Goal: Transaction & Acquisition: Purchase product/service

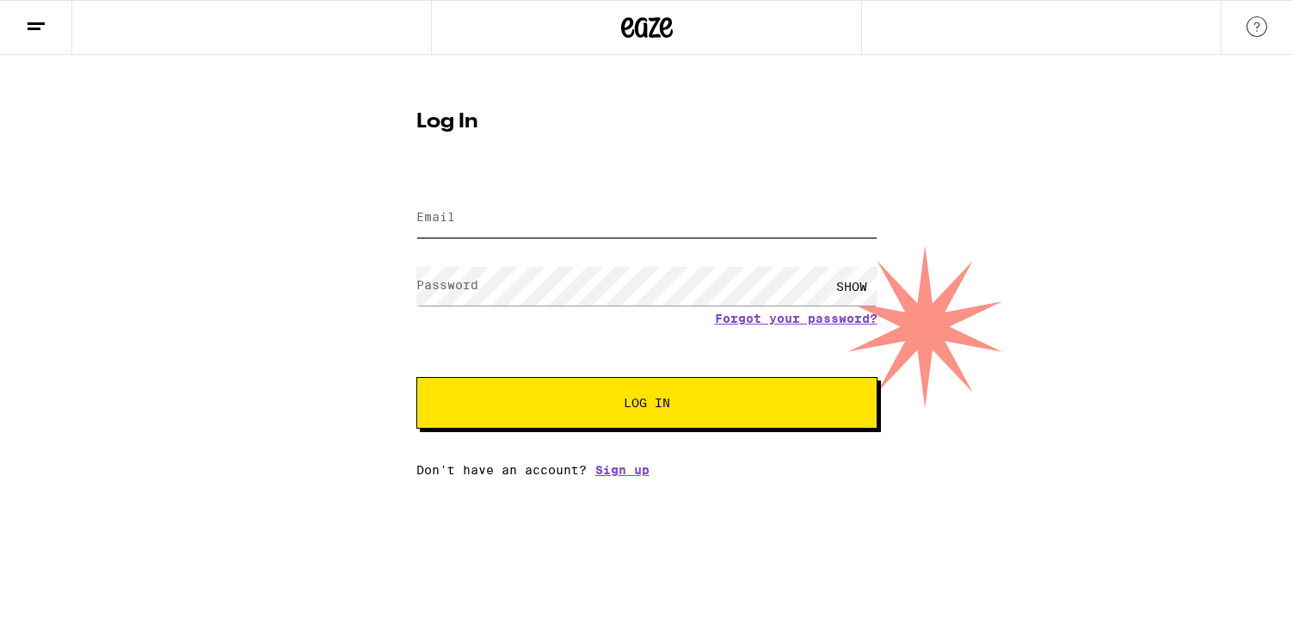
type input "[EMAIL_ADDRESS][DOMAIN_NAME]"
click at [543, 409] on span "Log In" at bounding box center [647, 403] width 322 height 12
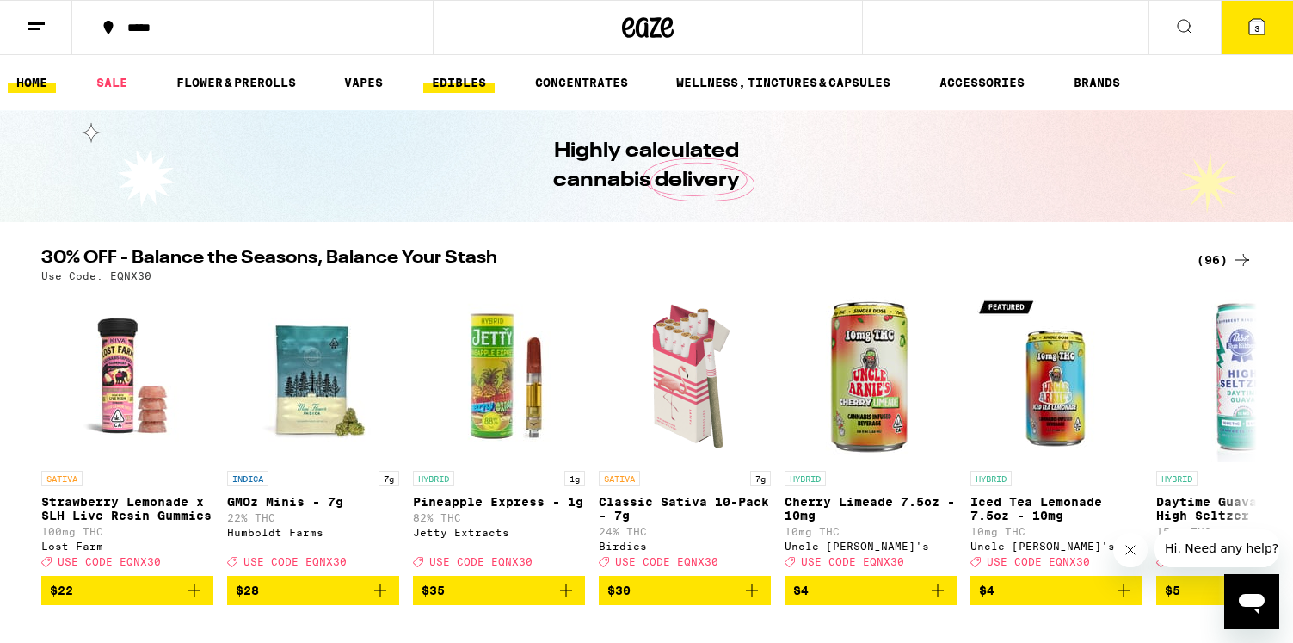
click at [476, 72] on link "EDIBLES" at bounding box center [458, 82] width 71 height 21
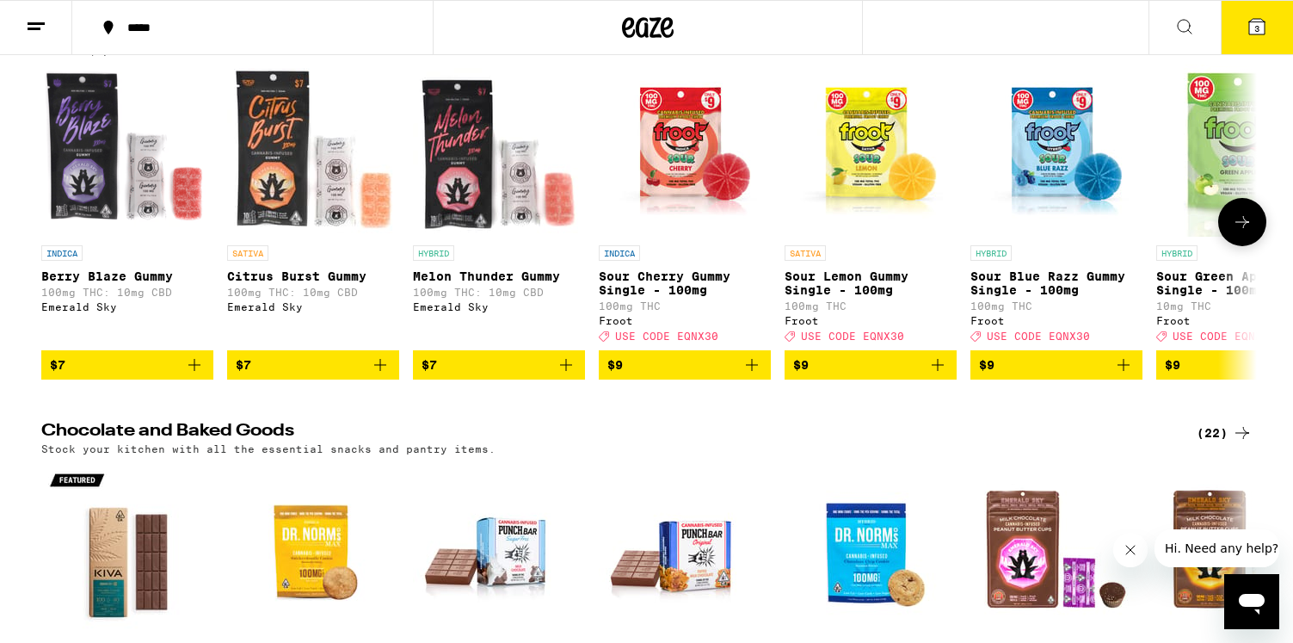
scroll to position [209, 0]
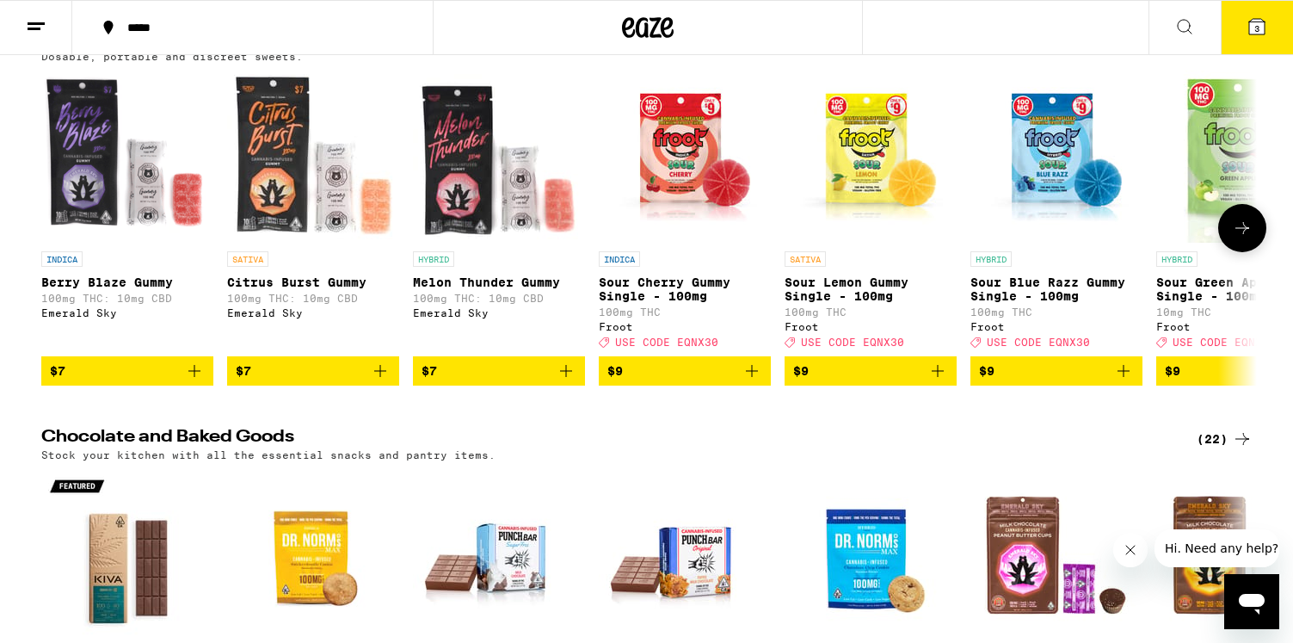
click at [1241, 224] on button at bounding box center [1242, 228] width 48 height 48
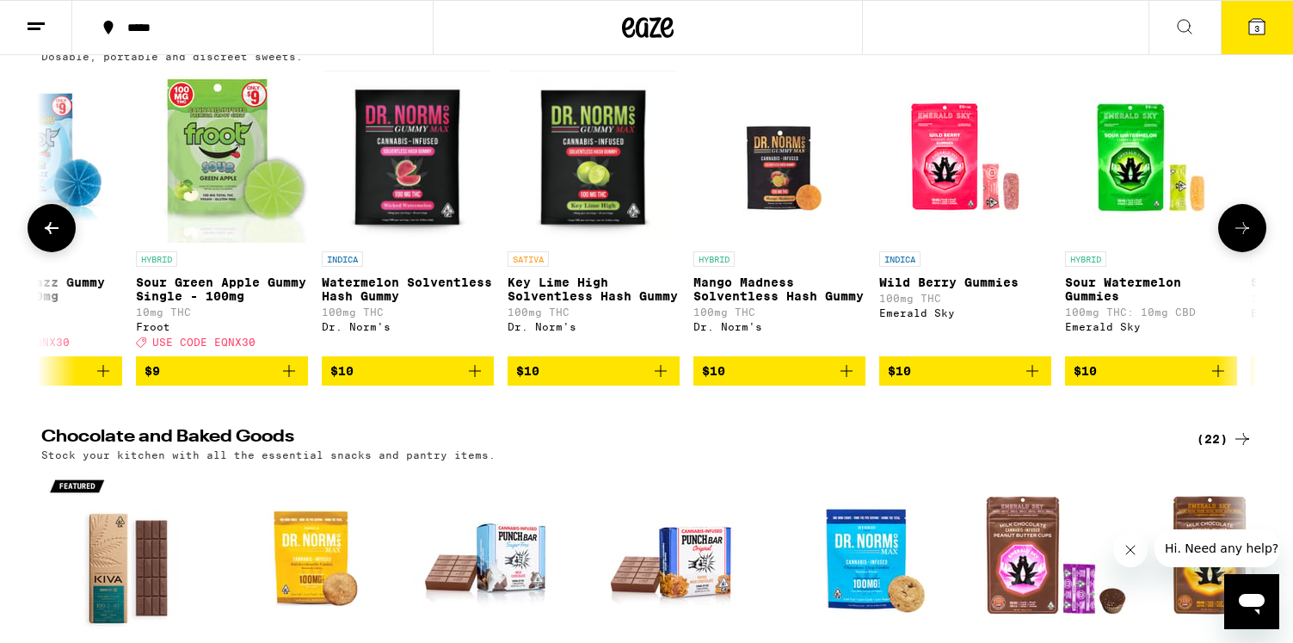
scroll to position [0, 1024]
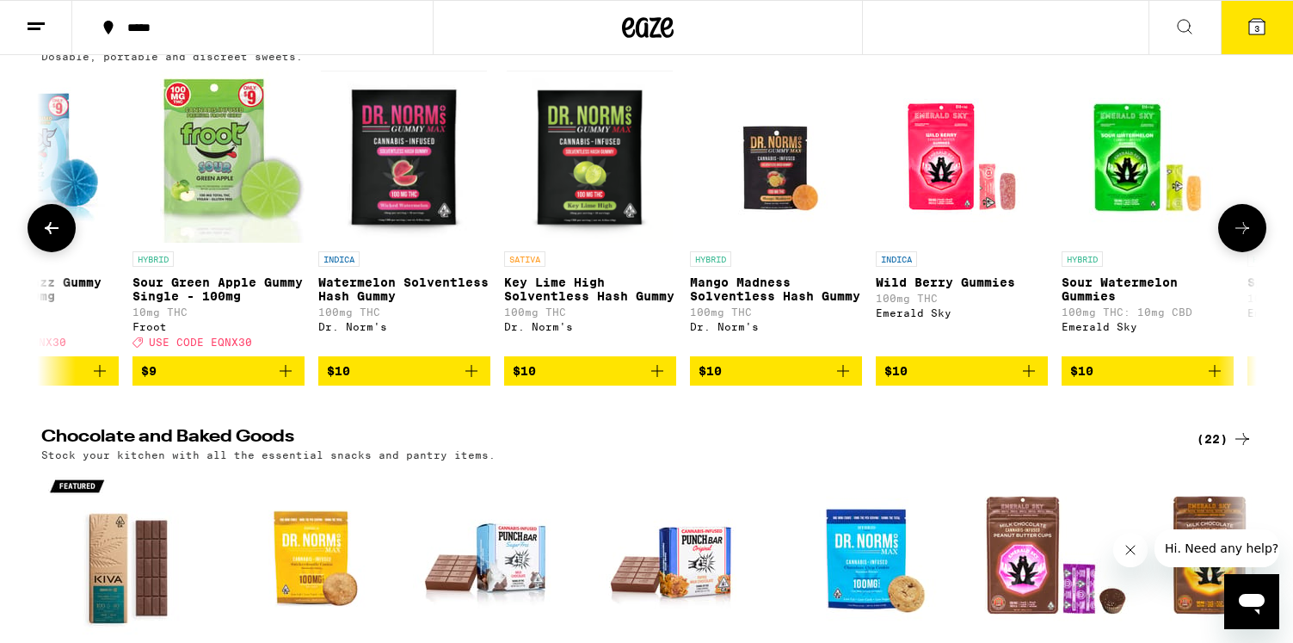
click at [1241, 224] on button at bounding box center [1242, 228] width 48 height 48
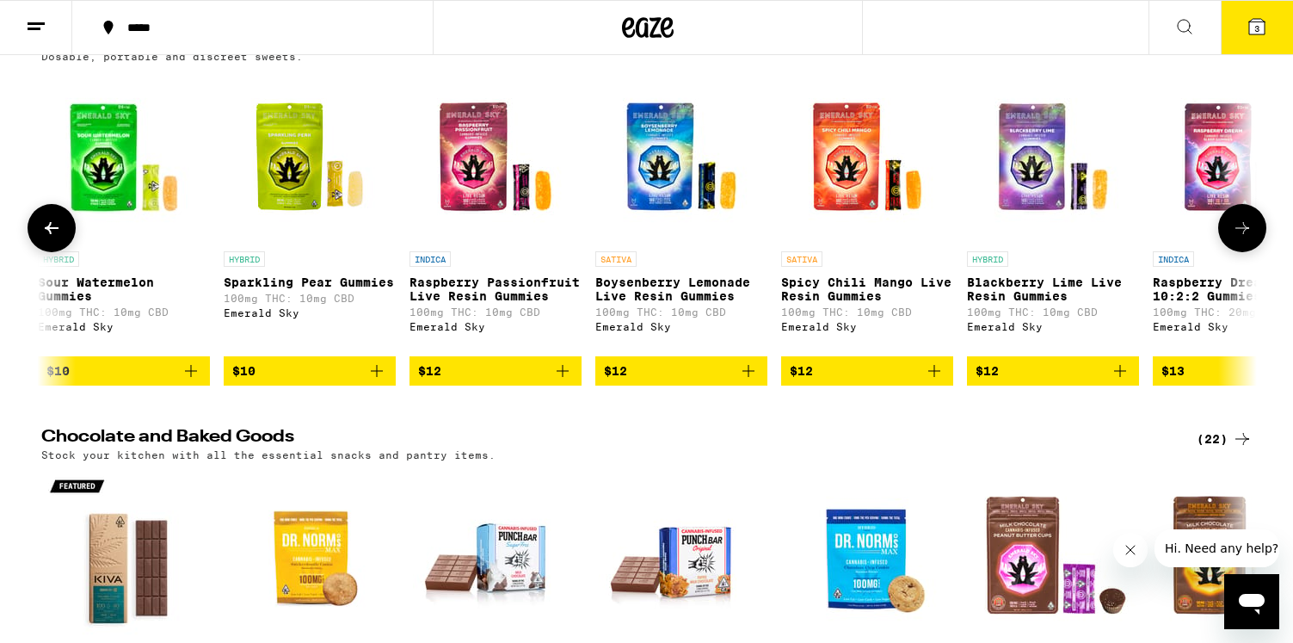
click at [1241, 224] on button at bounding box center [1242, 228] width 48 height 48
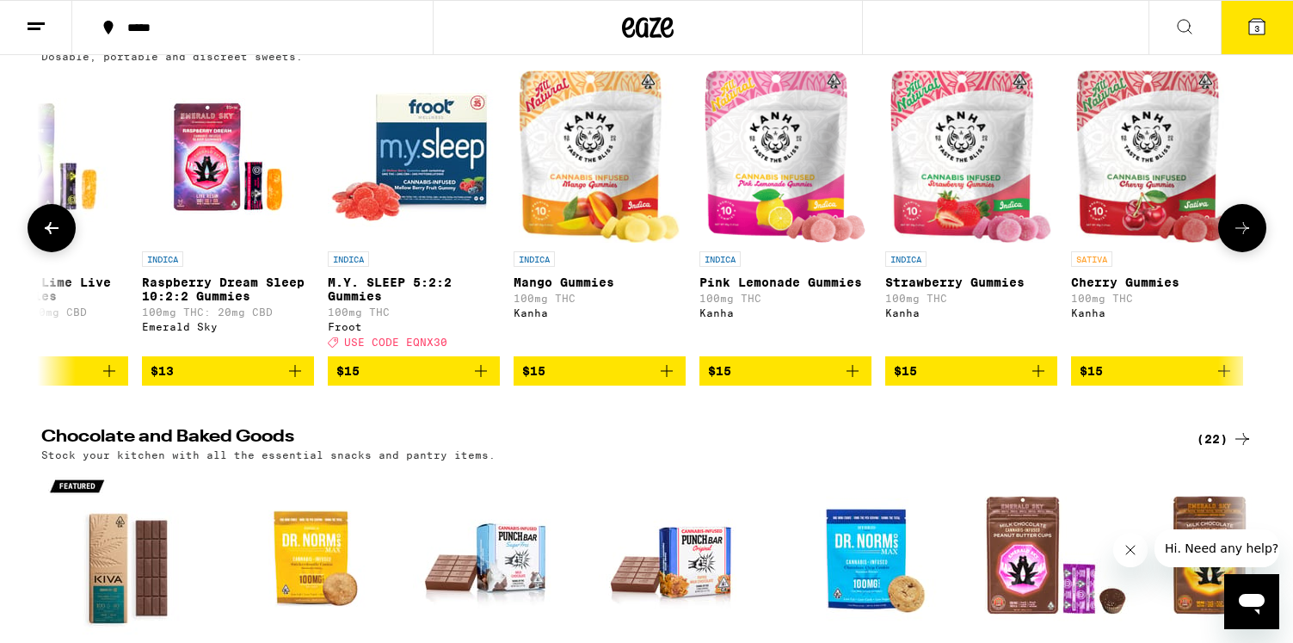
scroll to position [0, 3072]
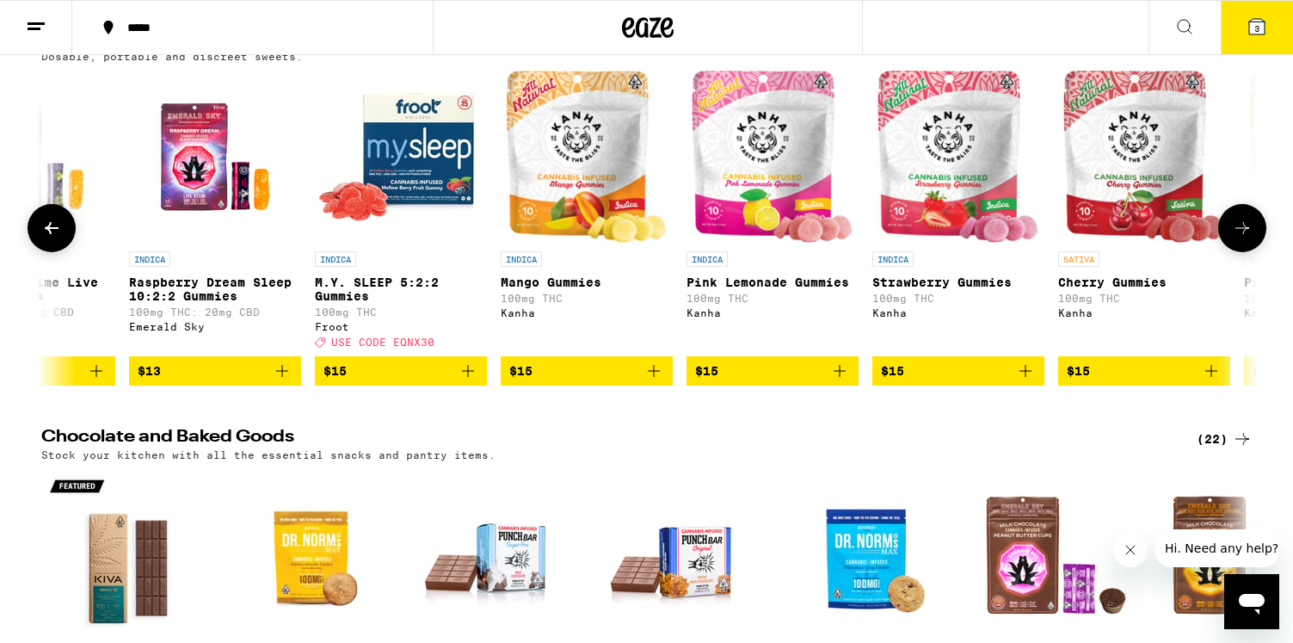
click at [1241, 224] on button at bounding box center [1242, 228] width 48 height 48
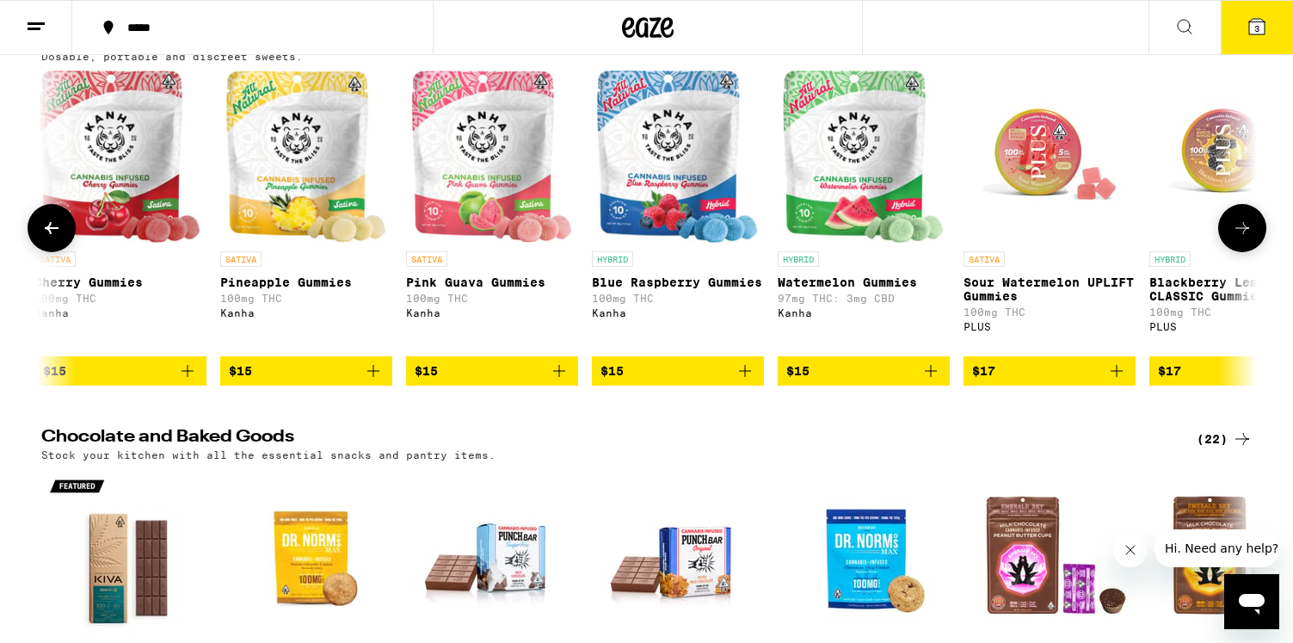
click at [1241, 224] on button at bounding box center [1242, 228] width 48 height 48
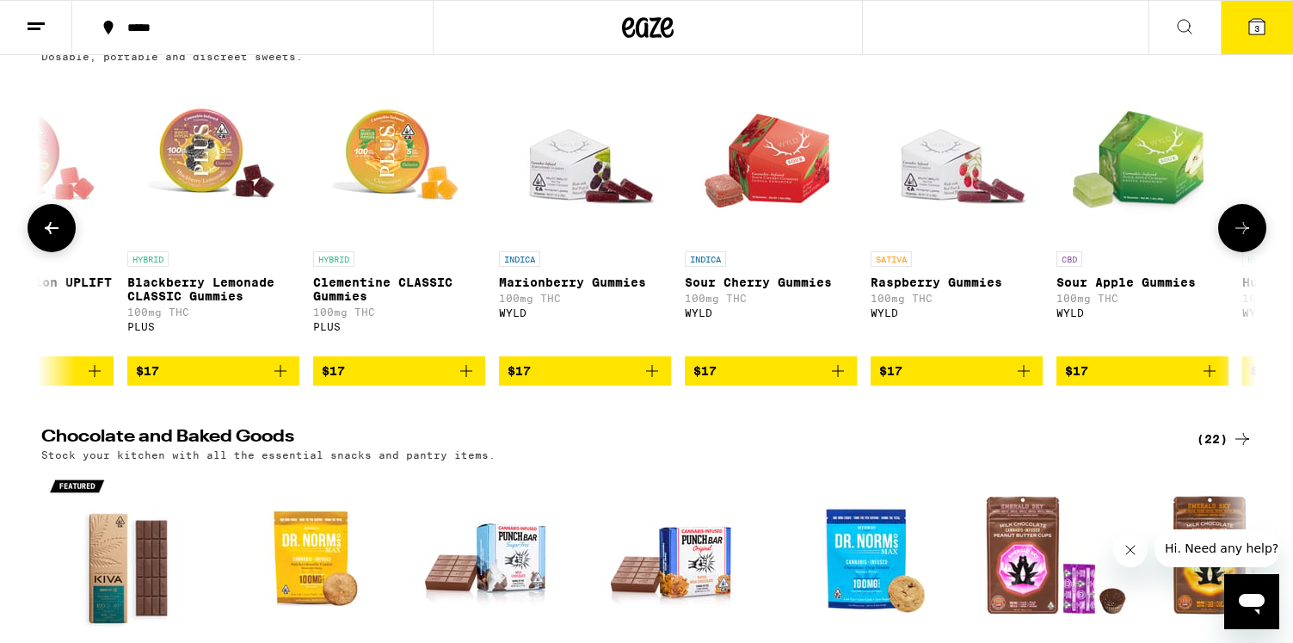
scroll to position [0, 5120]
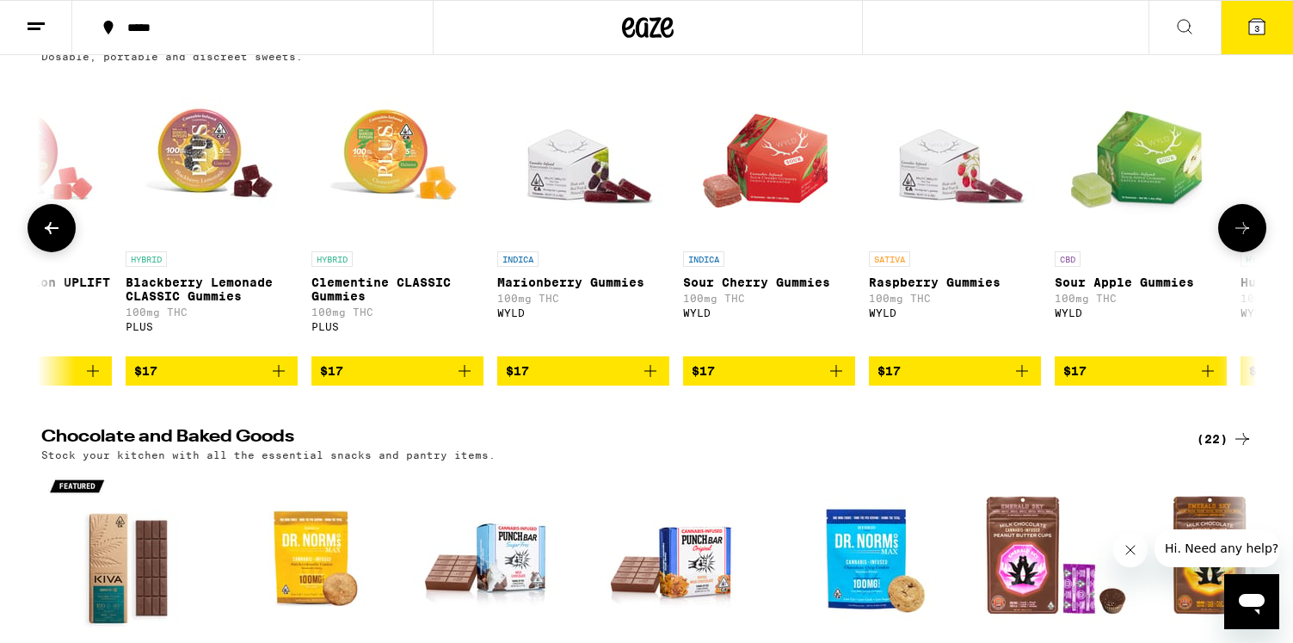
click at [1241, 224] on button at bounding box center [1242, 228] width 48 height 48
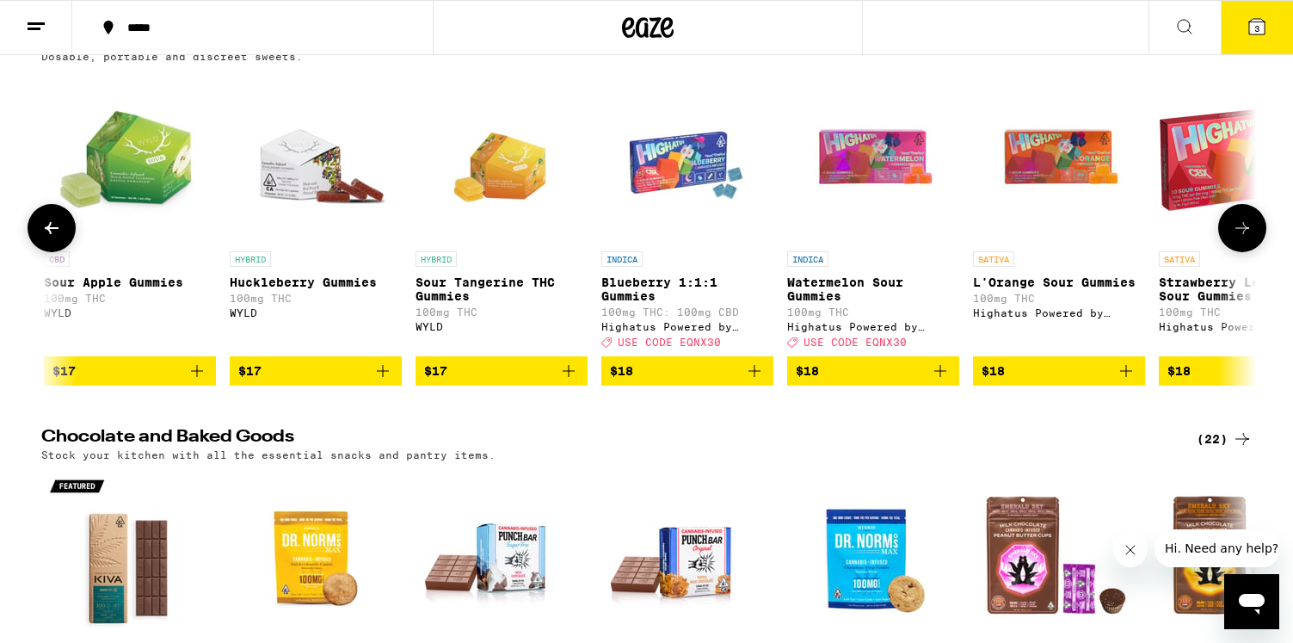
scroll to position [0, 6144]
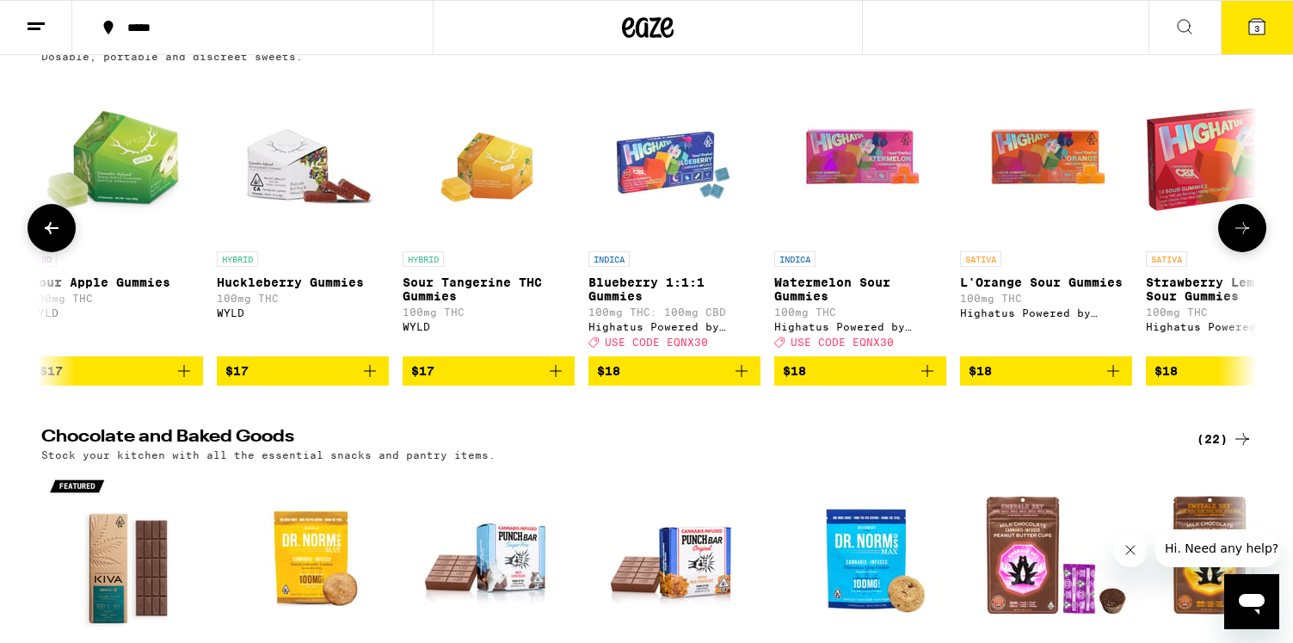
click at [853, 279] on p "Watermelon Sour Gummies" at bounding box center [860, 289] width 172 height 28
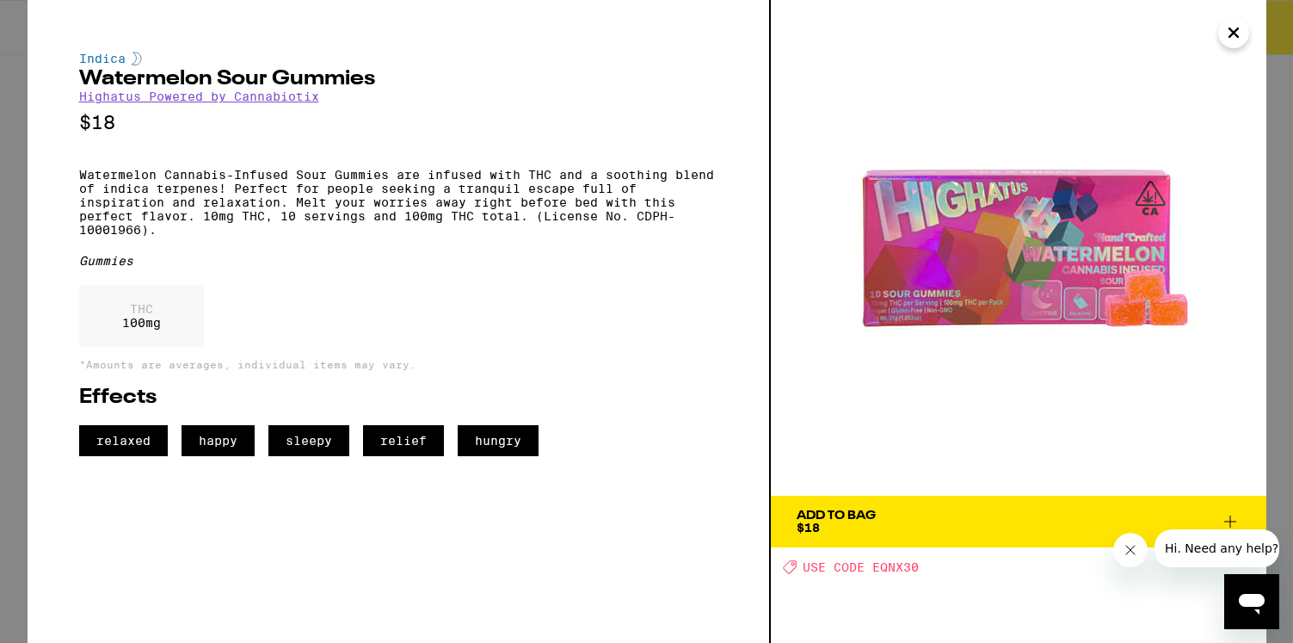
click at [1230, 517] on icon at bounding box center [1230, 521] width 21 height 21
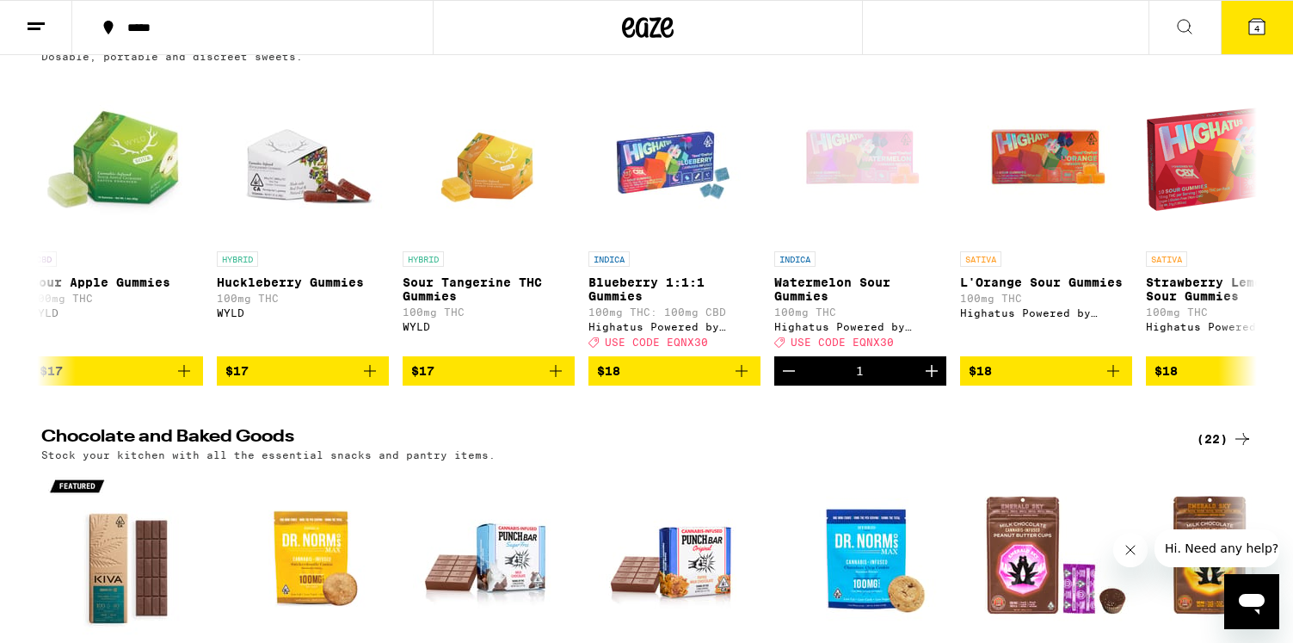
click at [1261, 42] on button "4" at bounding box center [1257, 27] width 72 height 53
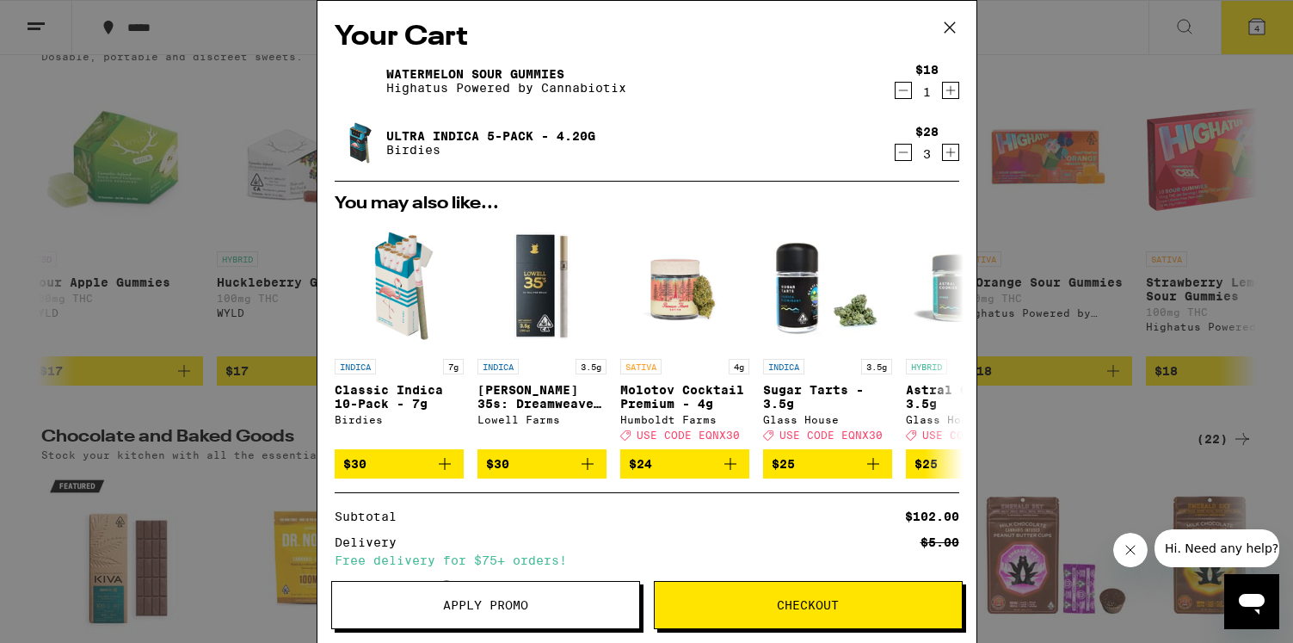
click at [905, 152] on icon "Decrement" at bounding box center [903, 152] width 15 height 21
click at [947, 92] on icon "Increment" at bounding box center [950, 90] width 15 height 21
click at [766, 606] on span "Checkout" at bounding box center [808, 605] width 307 height 12
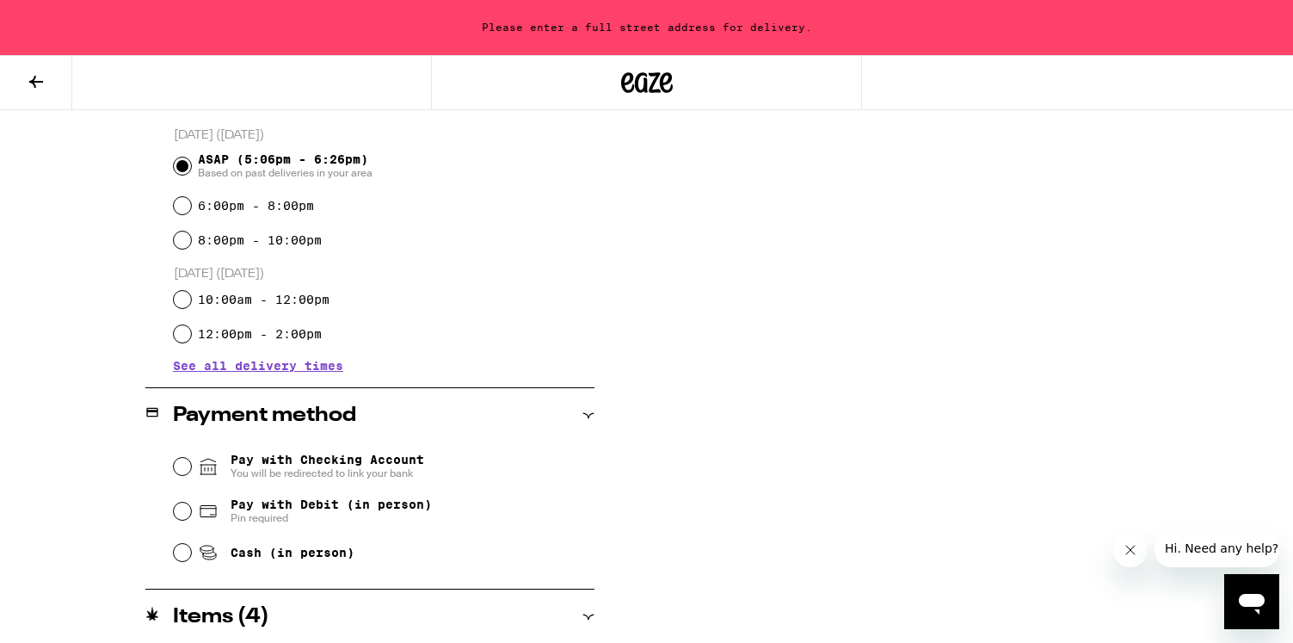
scroll to position [466, 0]
click at [182, 509] on input "Pay with Debit (in person) Pin required" at bounding box center [182, 510] width 17 height 17
radio input "true"
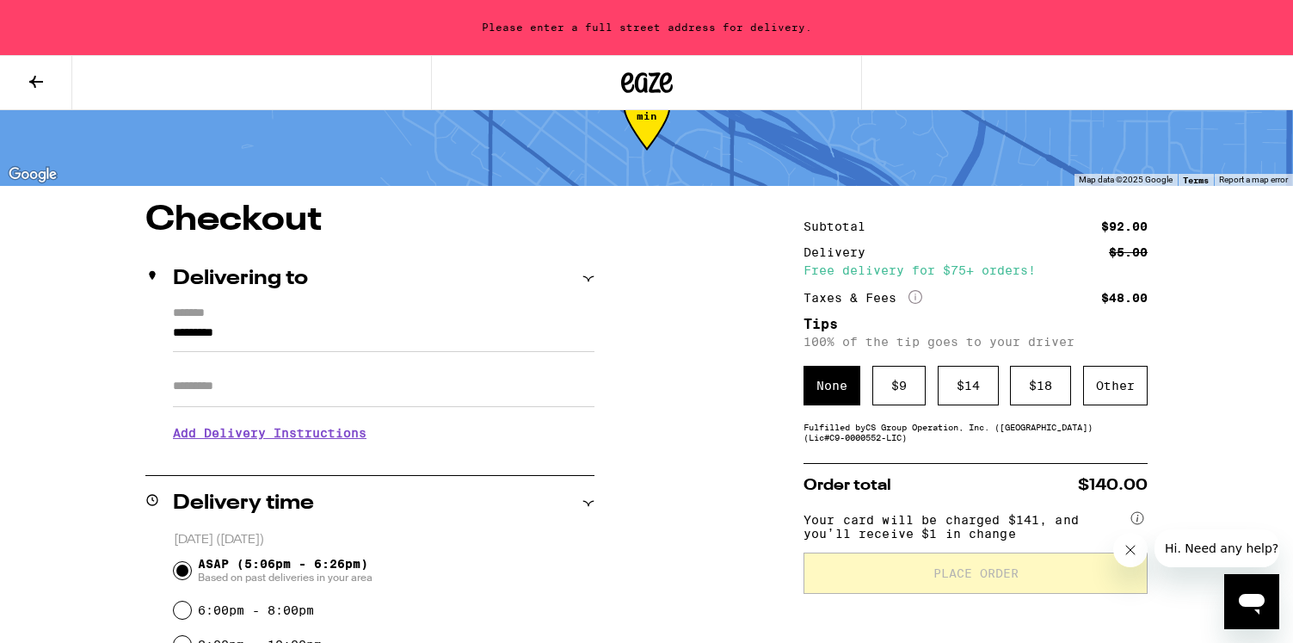
scroll to position [35, 0]
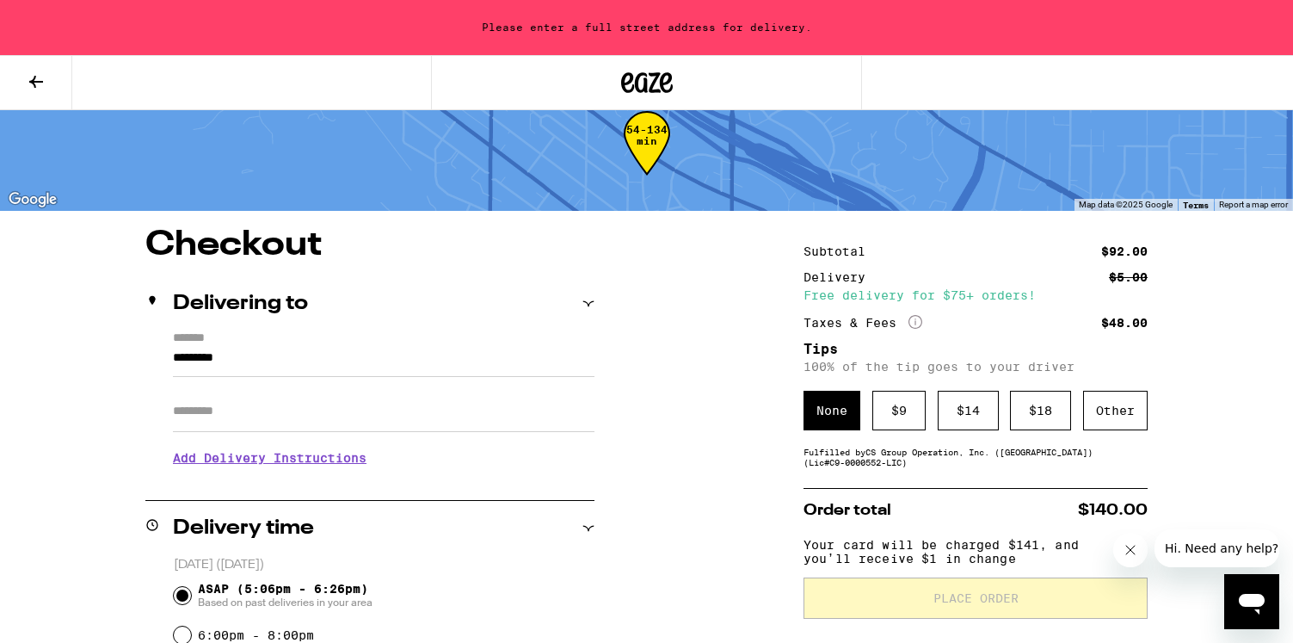
click at [272, 355] on input "*********" at bounding box center [384, 362] width 422 height 29
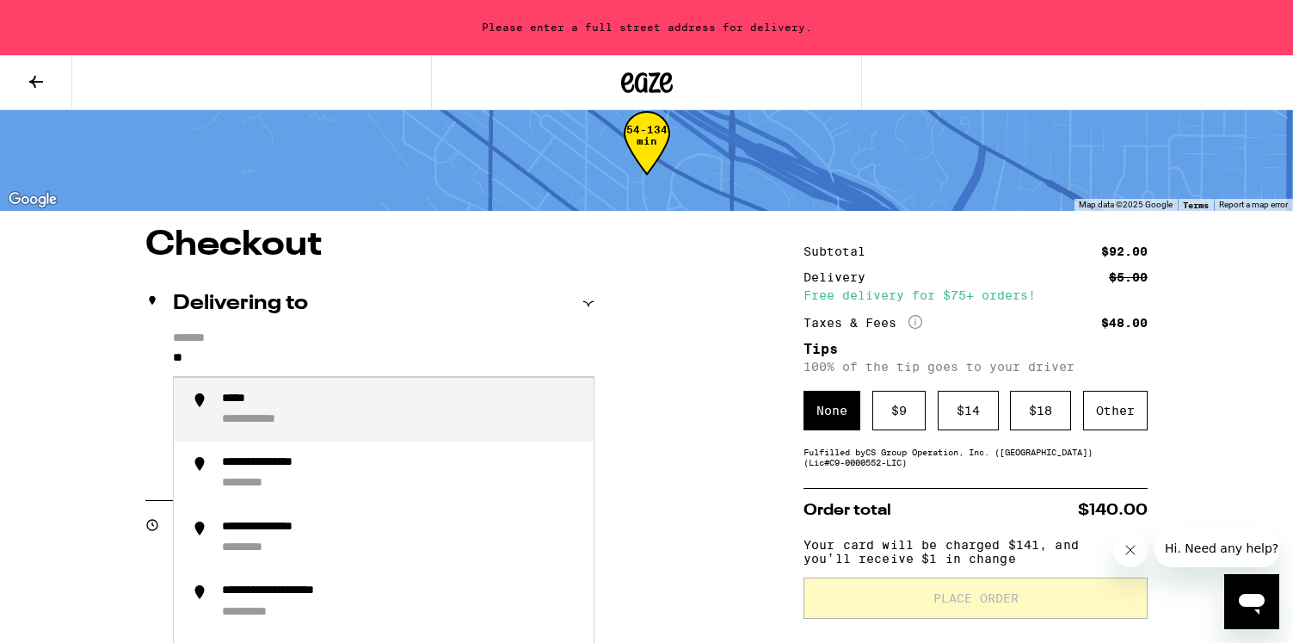
type input "*"
click at [264, 421] on div "**********" at bounding box center [269, 420] width 94 height 16
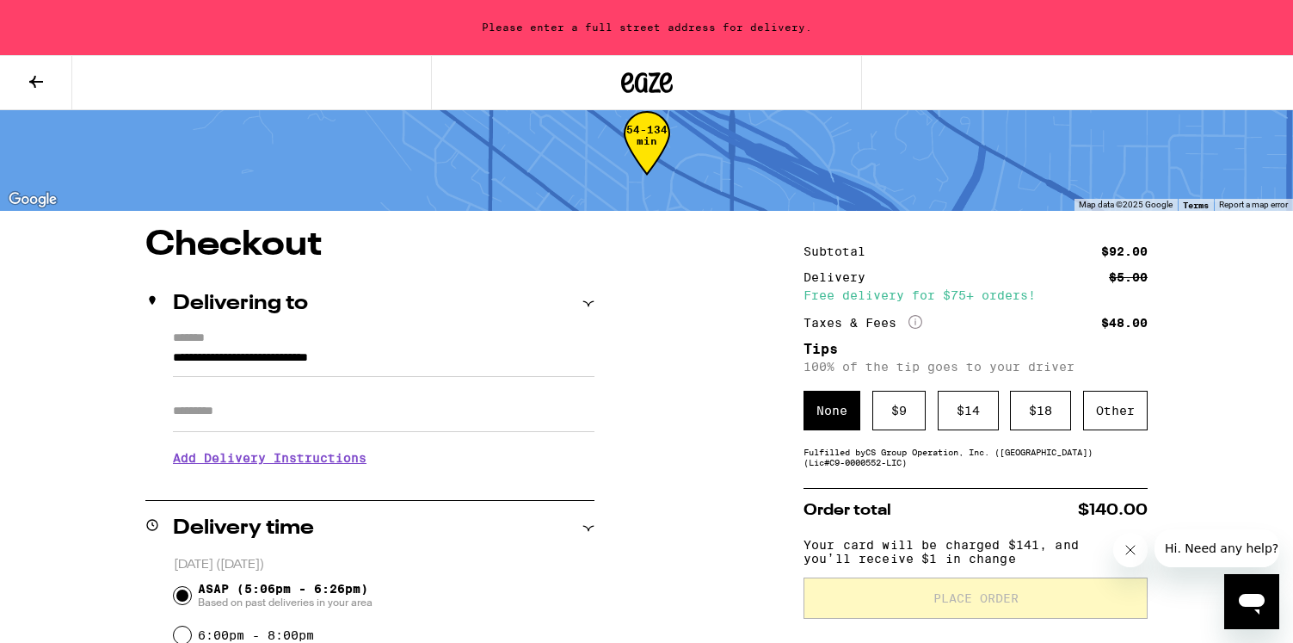
scroll to position [0, 0]
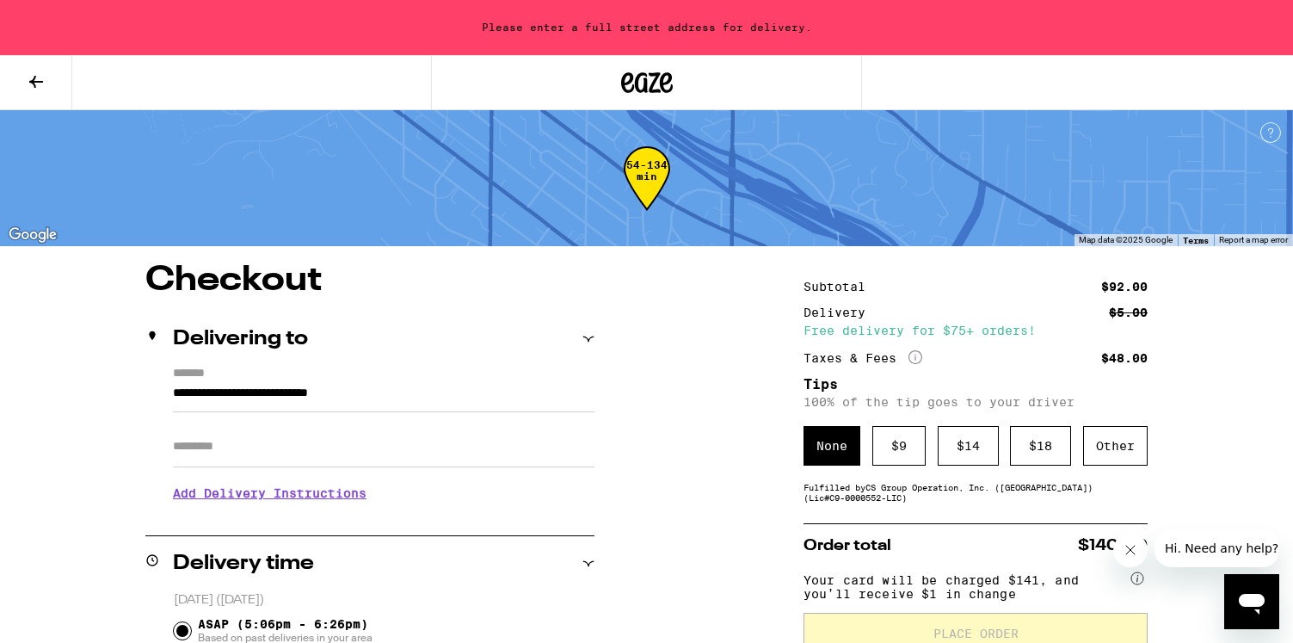
type input "**********"
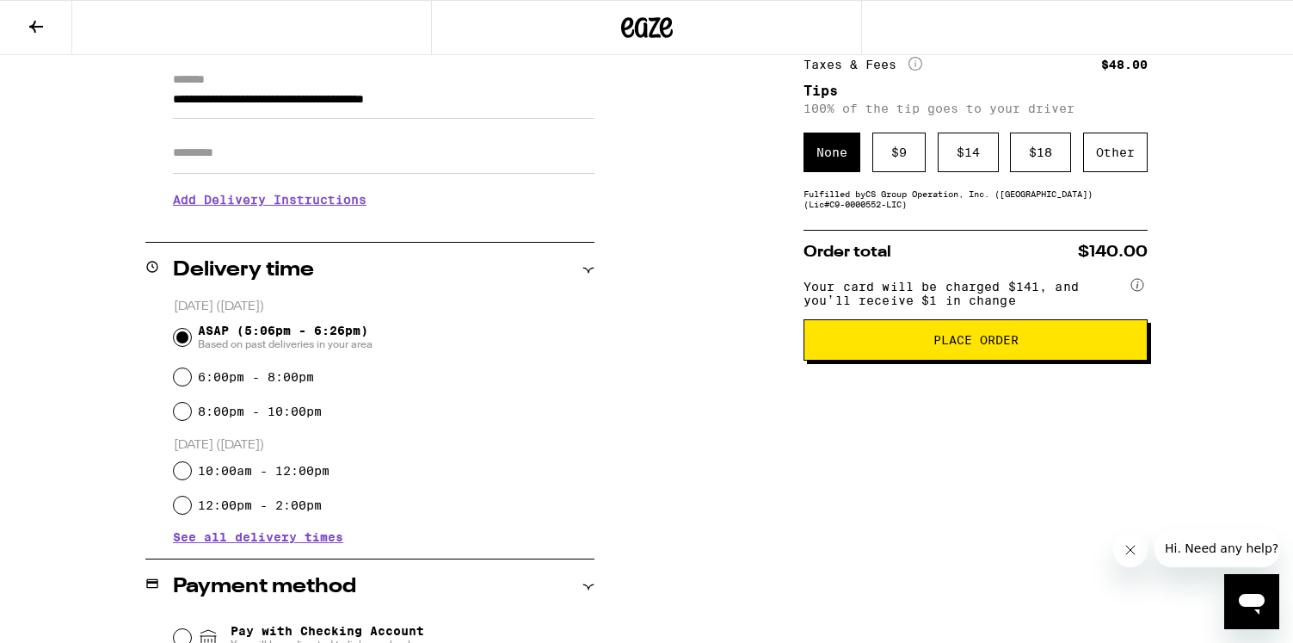
scroll to position [102, 0]
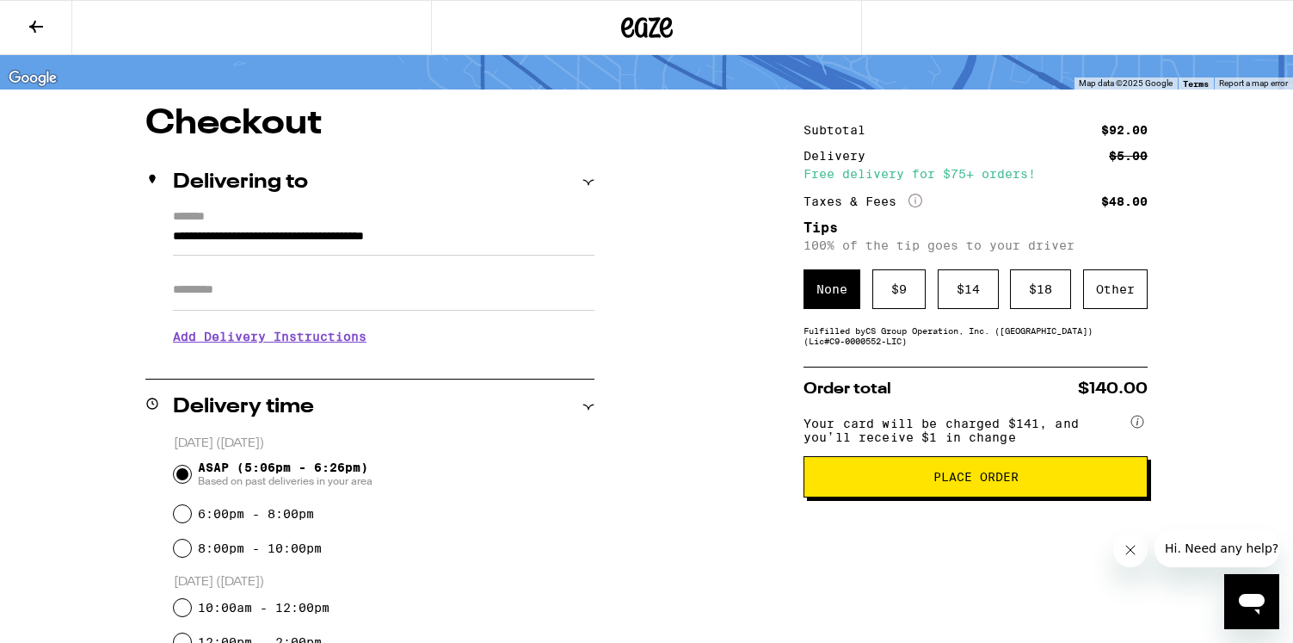
click at [949, 483] on span "Place Order" at bounding box center [976, 477] width 85 height 12
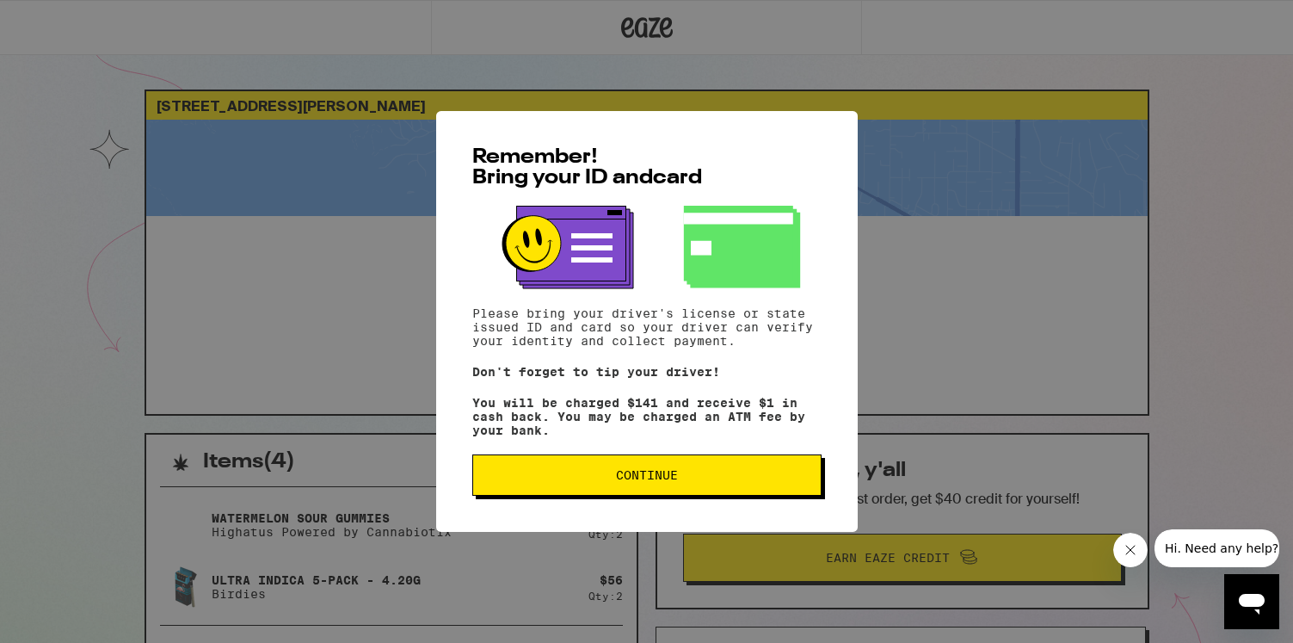
click at [686, 478] on span "Continue" at bounding box center [647, 475] width 320 height 12
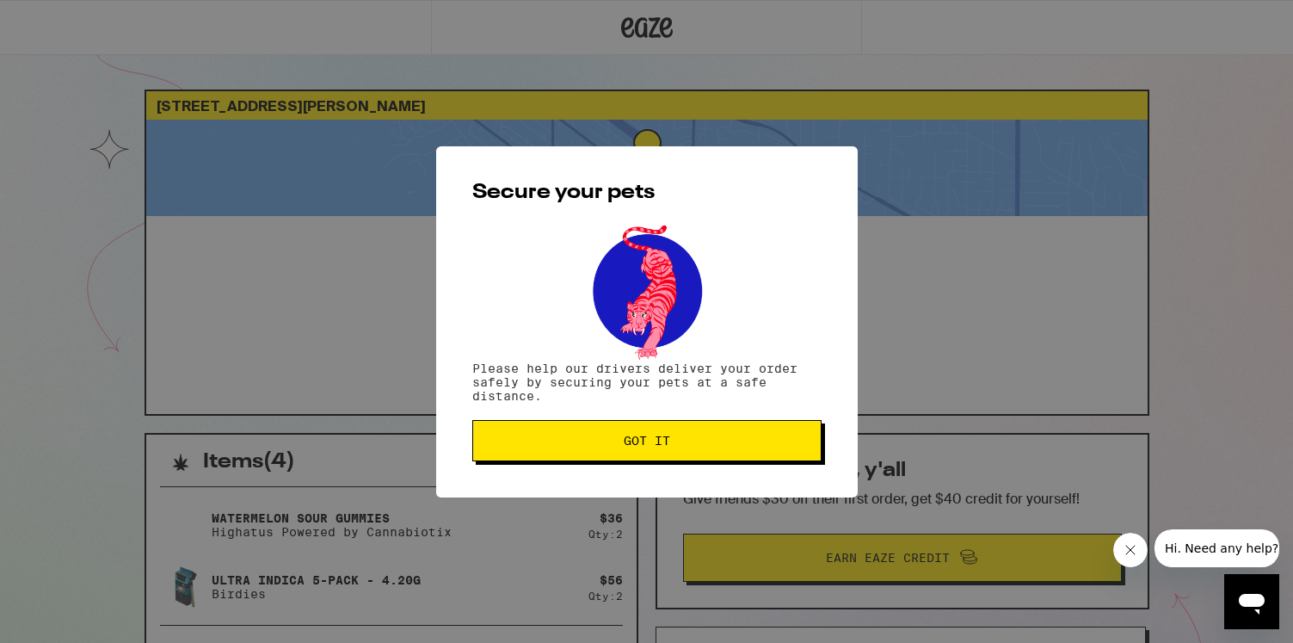
click at [676, 449] on button "Got it" at bounding box center [646, 440] width 349 height 41
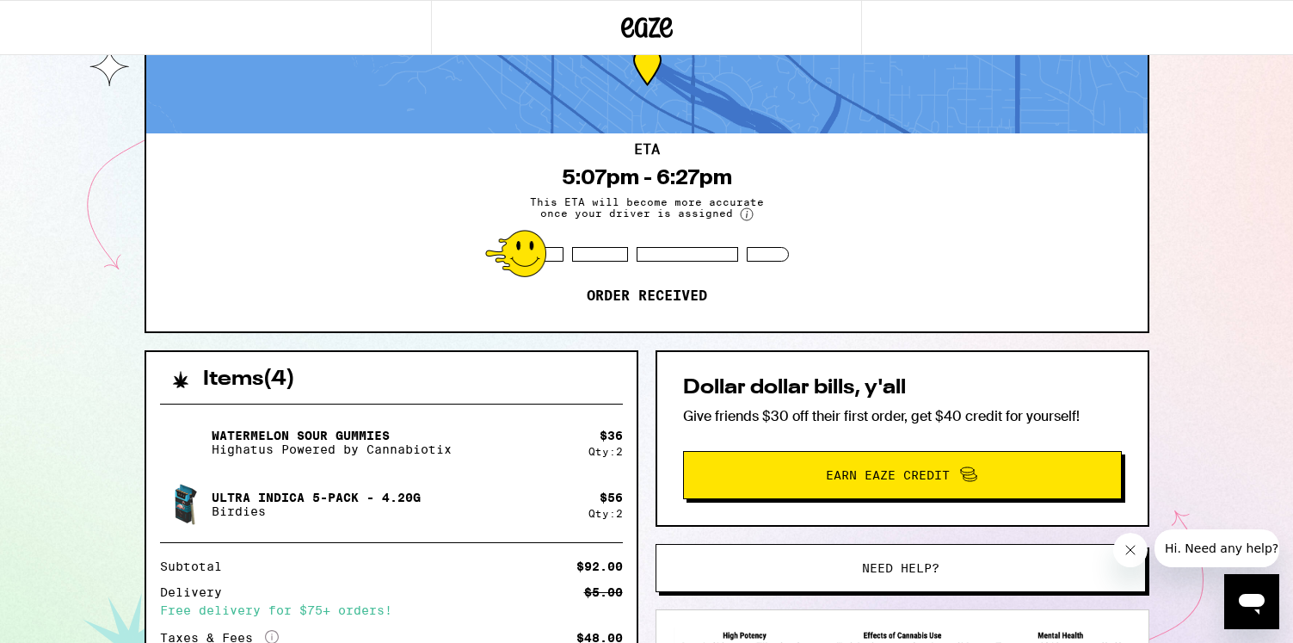
scroll to position [89, 0]
